Goal: Information Seeking & Learning: Learn about a topic

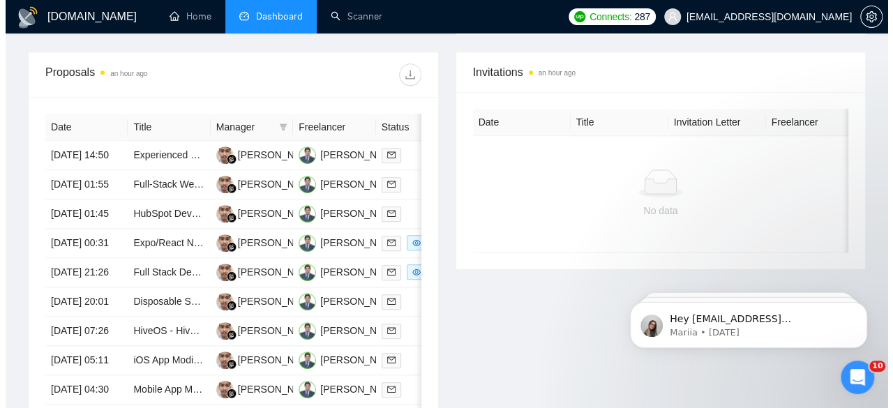
scroll to position [543, 0]
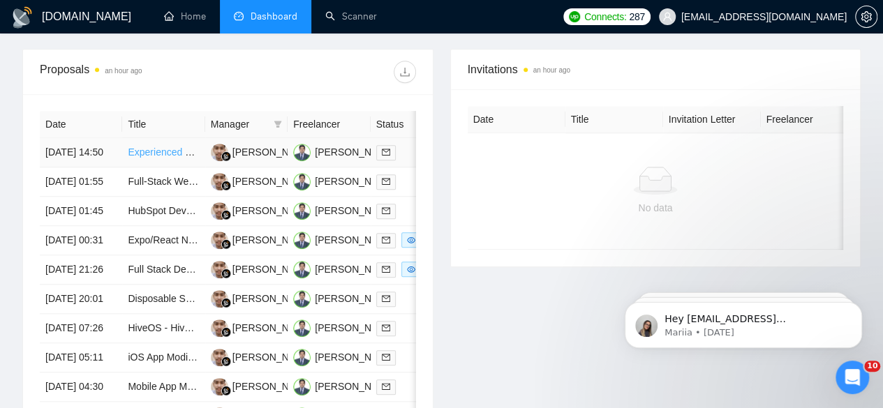
click at [162, 147] on link "Experienced Python Developer for [DATE][DOMAIN_NAME] Applications and GCP" at bounding box center [307, 152] width 358 height 11
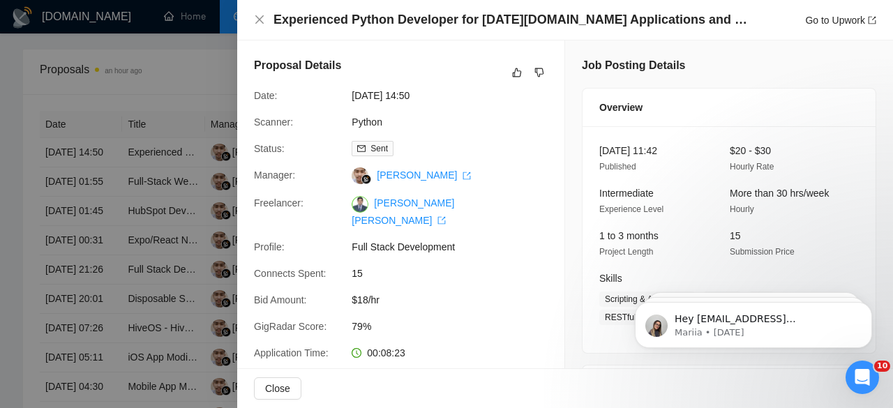
click at [181, 59] on div at bounding box center [446, 204] width 893 height 408
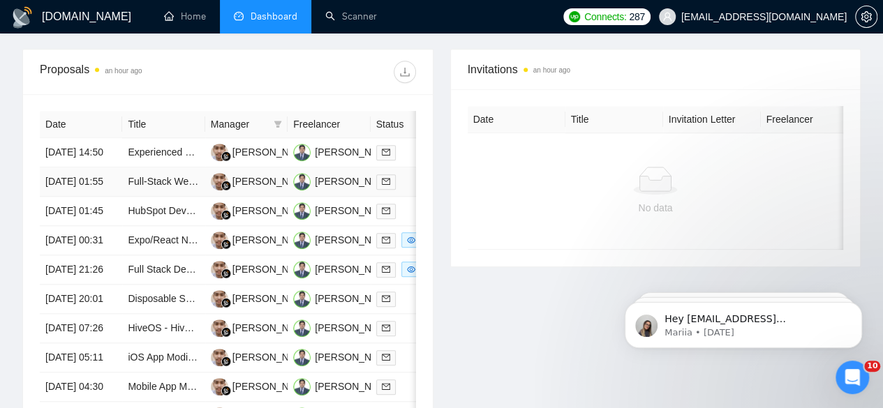
click at [156, 184] on td "Full-Stack Web Developer Needed | Build High-Performance Trading Education Plat…" at bounding box center [163, 182] width 82 height 29
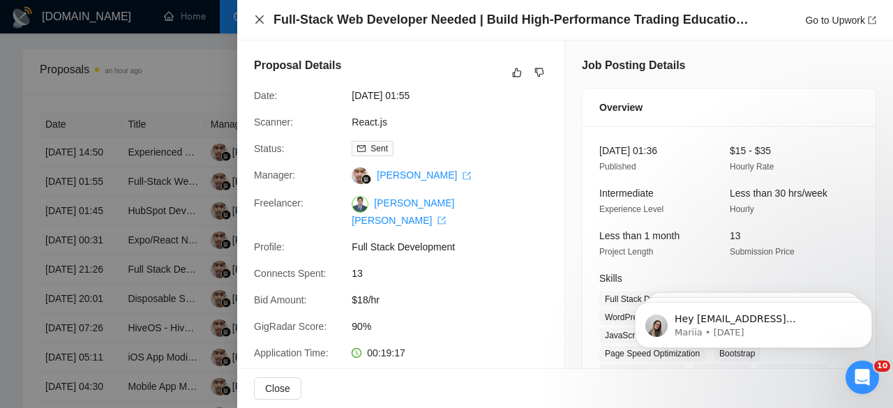
click at [262, 17] on icon "close" at bounding box center [259, 19] width 8 height 8
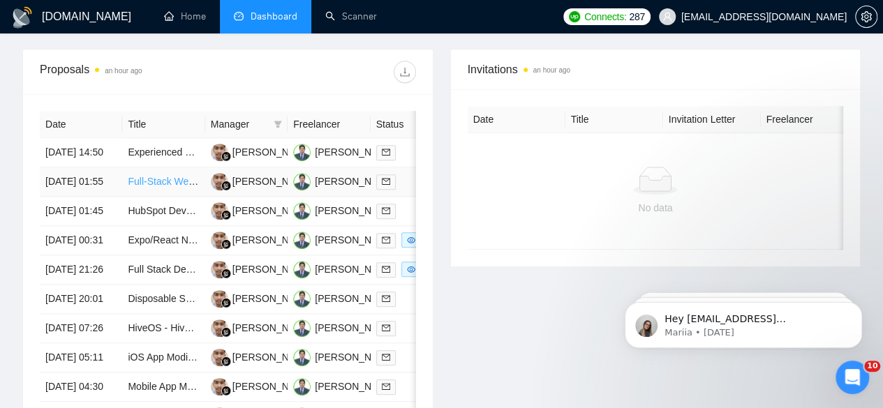
click at [168, 176] on link "Full-Stack Web Developer Needed | Build High-Performance Trading Education Plat…" at bounding box center [319, 181] width 382 height 11
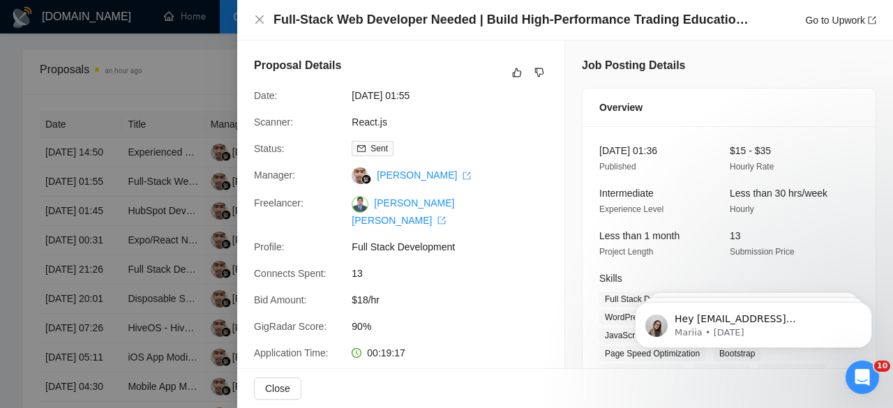
click at [177, 221] on div at bounding box center [446, 204] width 893 height 408
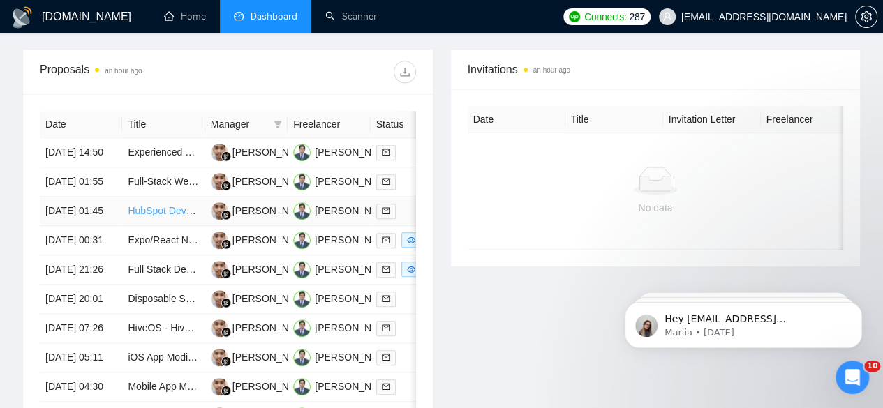
click at [174, 216] on link "HubSpot Developer Needed for Custom Code Actions in Deal Workflows" at bounding box center [285, 210] width 314 height 11
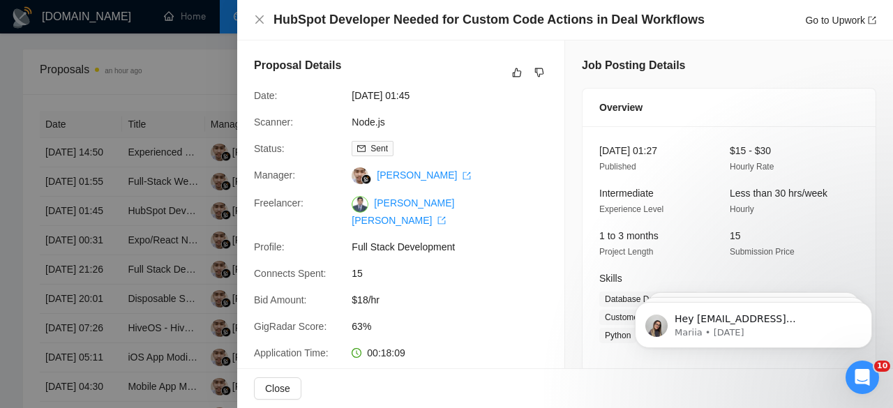
click at [172, 77] on div at bounding box center [446, 204] width 893 height 408
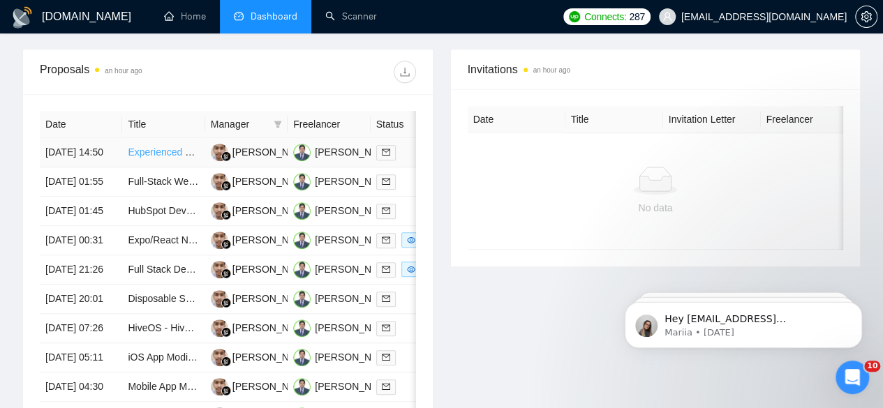
click at [168, 147] on link "Experienced Python Developer for [DATE][DOMAIN_NAME] Applications and GCP" at bounding box center [307, 152] width 358 height 11
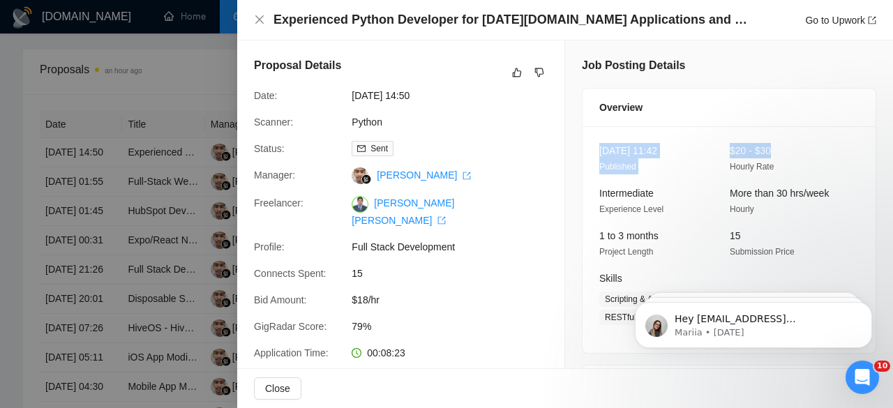
drag, startPoint x: 882, startPoint y: 82, endPoint x: 881, endPoint y: 131, distance: 48.2
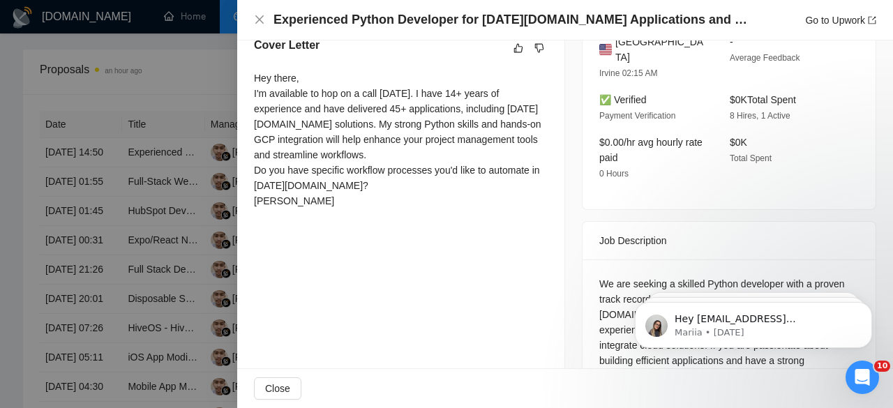
scroll to position [455, 0]
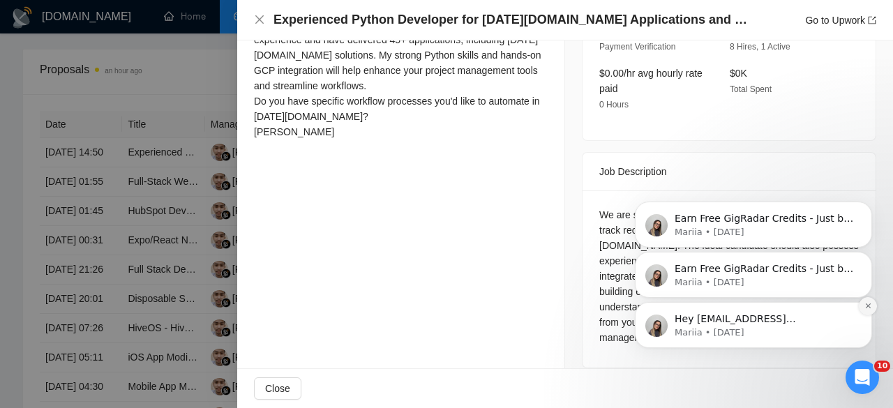
click at [865, 305] on icon "Dismiss notification" at bounding box center [869, 306] width 8 height 8
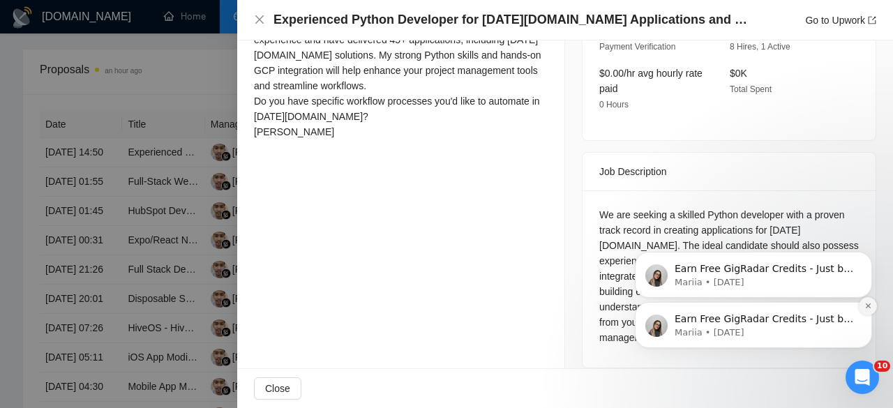
click at [871, 308] on icon "Dismiss notification" at bounding box center [869, 306] width 8 height 8
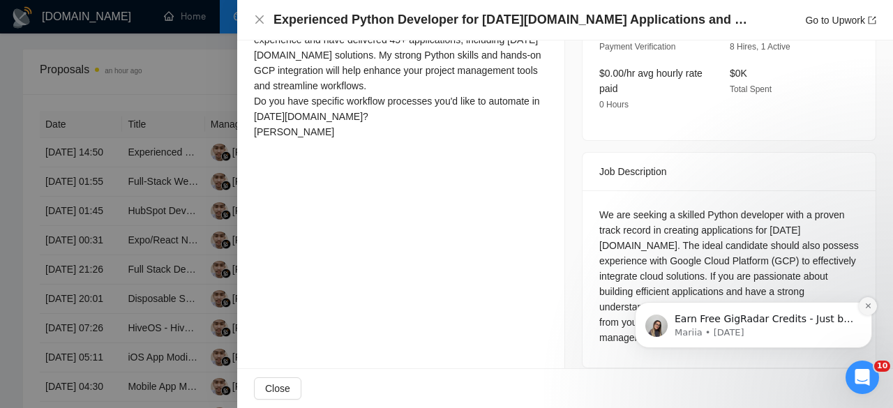
drag, startPoint x: 871, startPoint y: 365, endPoint x: 871, endPoint y: 308, distance: 56.5
click at [870, 308] on icon "Dismiss notification" at bounding box center [867, 306] width 5 height 5
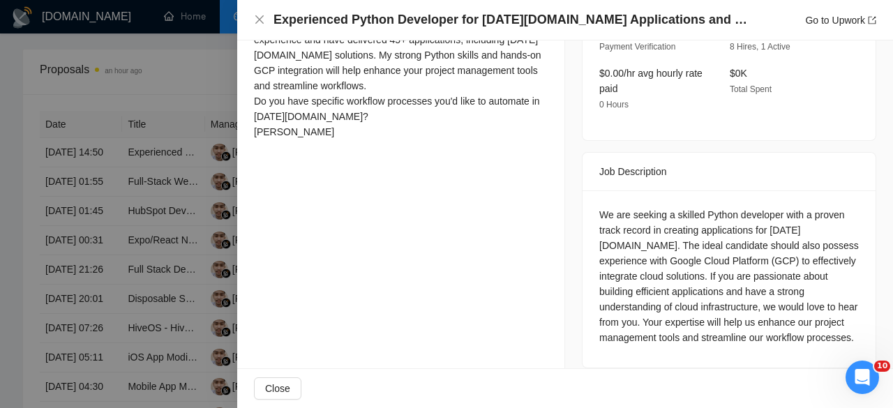
click at [149, 69] on div at bounding box center [446, 204] width 893 height 408
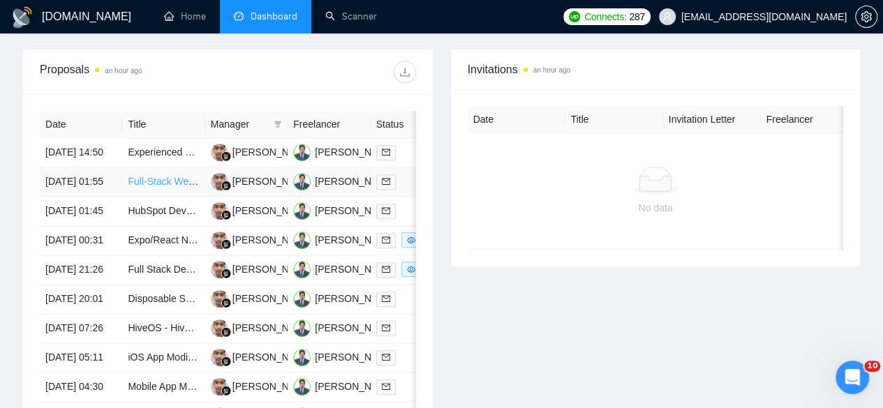
click at [174, 176] on link "Full-Stack Web Developer Needed | Build High-Performance Trading Education Plat…" at bounding box center [319, 181] width 382 height 11
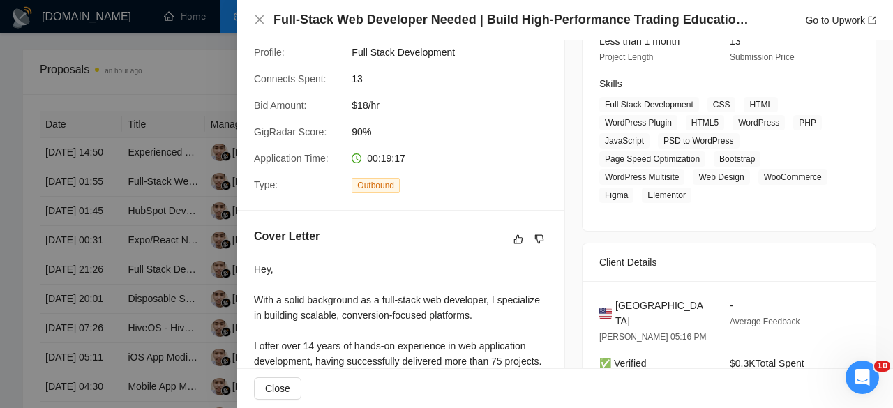
scroll to position [191, 0]
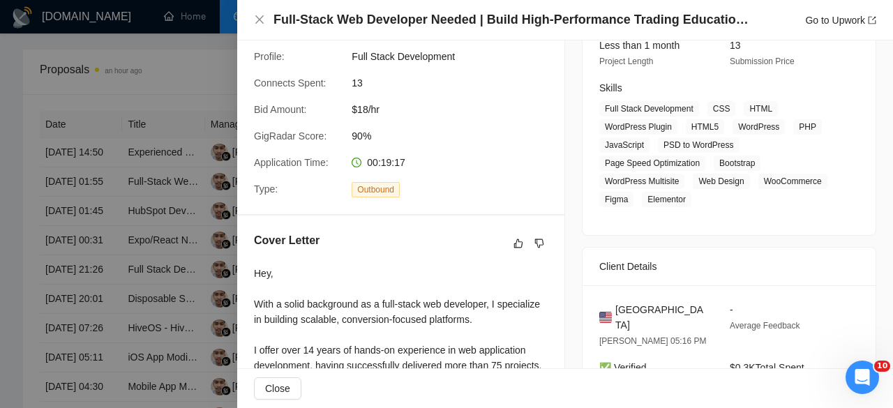
click at [176, 53] on div at bounding box center [446, 204] width 893 height 408
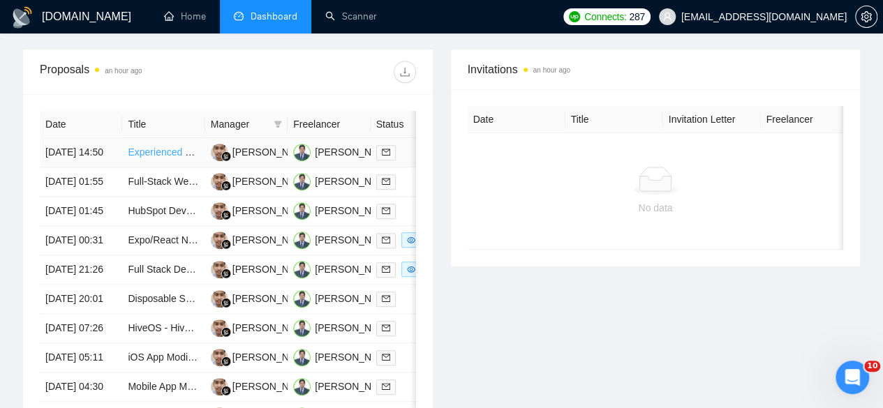
click at [180, 147] on link "Experienced Python Developer for [DATE][DOMAIN_NAME] Applications and GCP" at bounding box center [307, 152] width 358 height 11
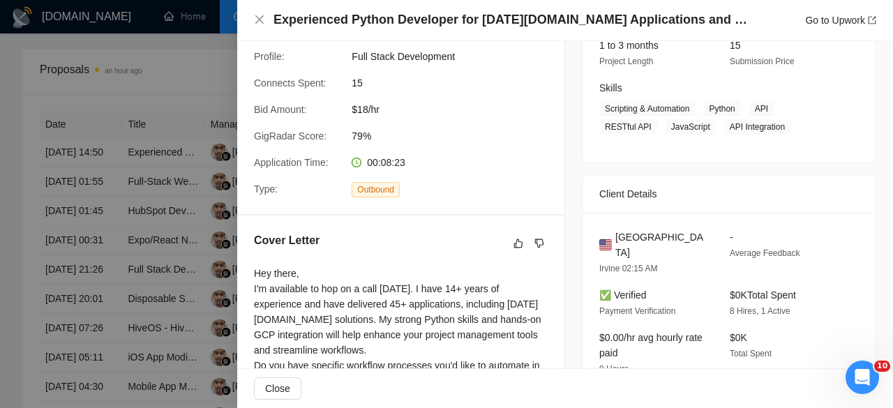
click at [183, 58] on div at bounding box center [446, 204] width 893 height 408
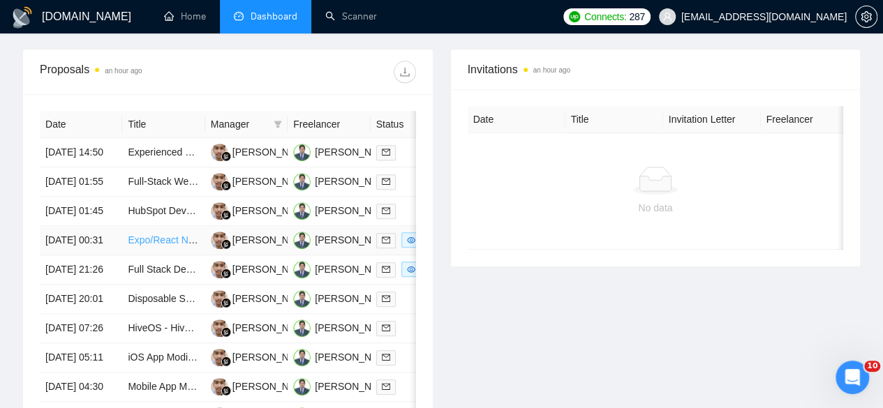
click at [181, 246] on link "Expo/React Native Developer for iOS App Backend Integration" at bounding box center [263, 240] width 271 height 11
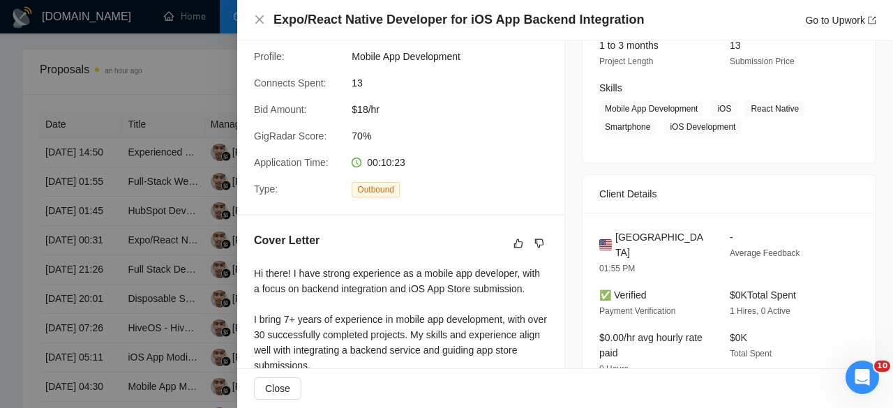
click at [180, 164] on div at bounding box center [446, 204] width 893 height 408
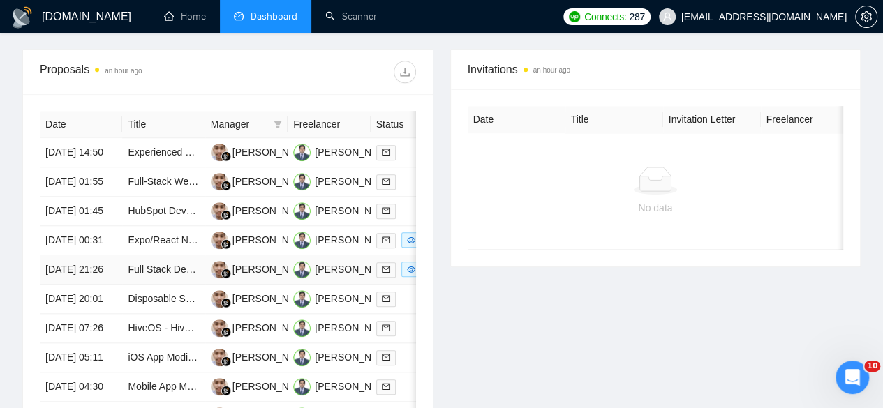
click at [77, 285] on td "[DATE] 21:26" at bounding box center [81, 269] width 82 height 29
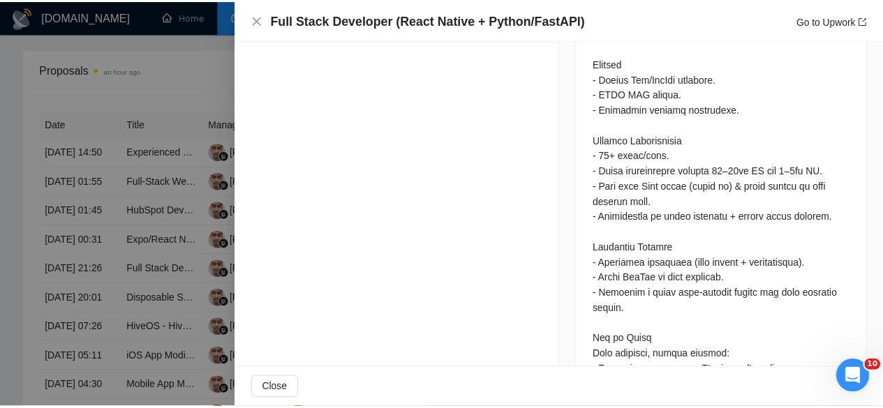
scroll to position [1210, 0]
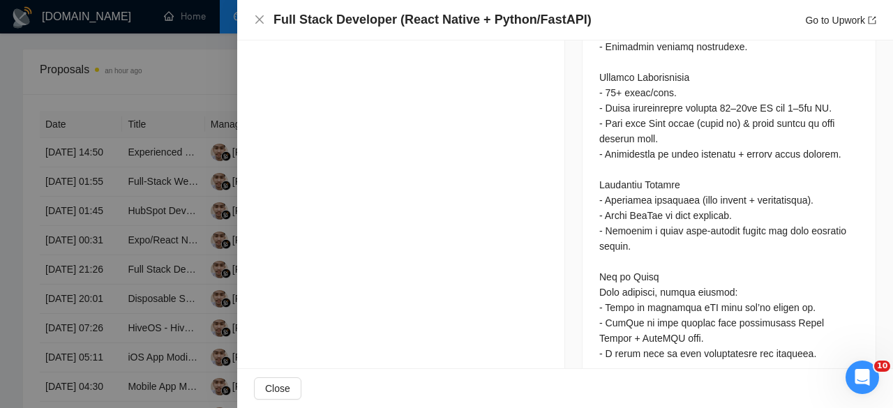
click at [189, 58] on div at bounding box center [446, 204] width 893 height 408
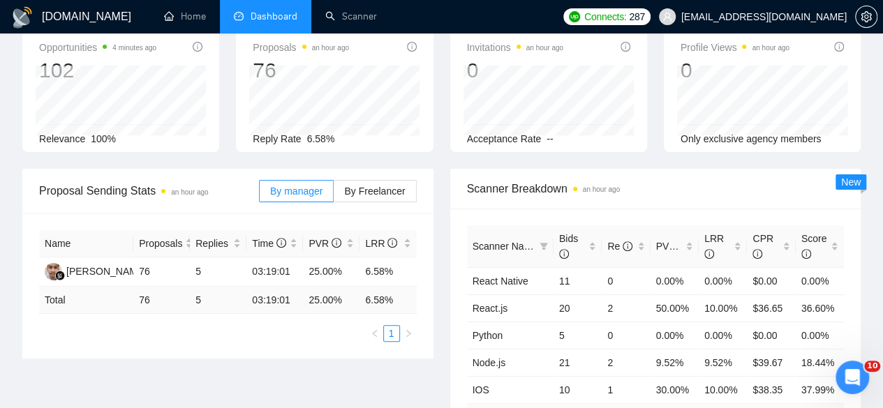
scroll to position [0, 0]
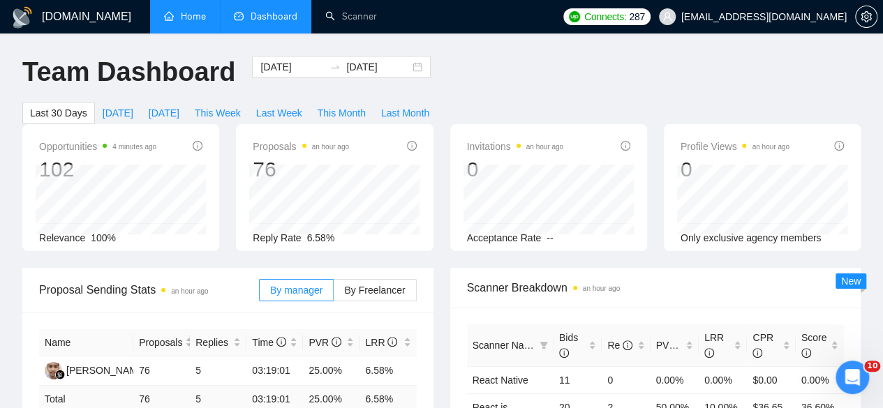
click at [198, 10] on link "Home" at bounding box center [185, 16] width 42 height 12
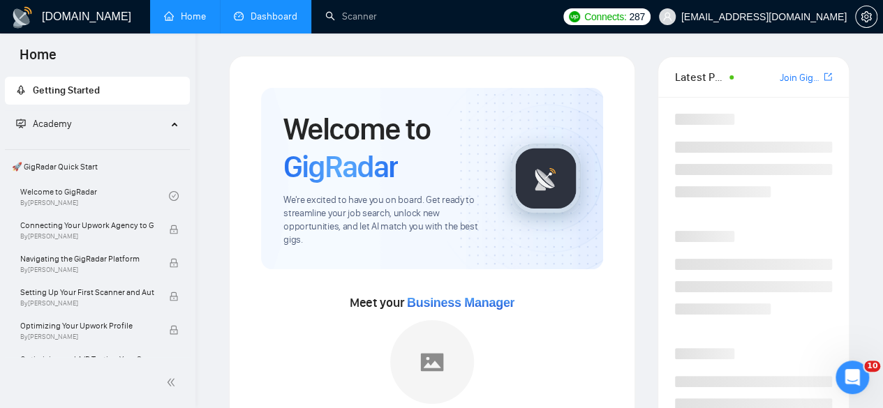
click at [283, 13] on link "Dashboard" at bounding box center [266, 16] width 64 height 12
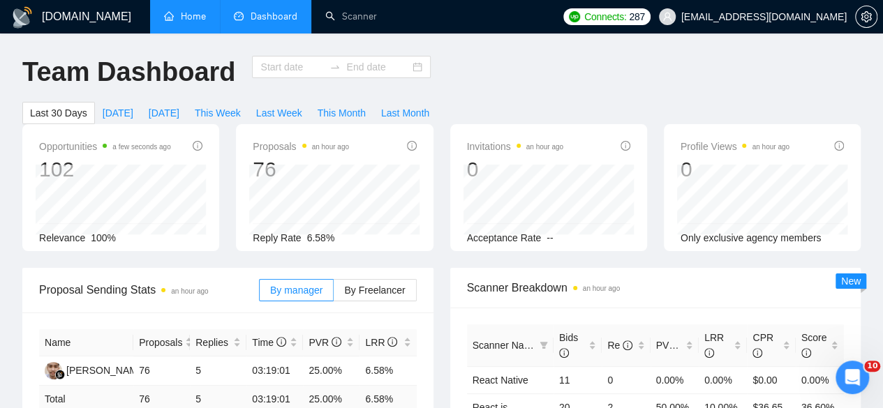
type input "[DATE]"
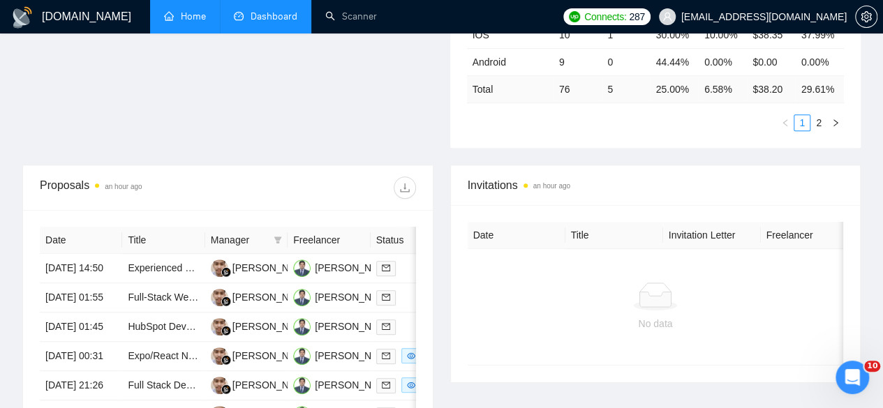
scroll to position [432, 0]
